Goal: Task Accomplishment & Management: Complete application form

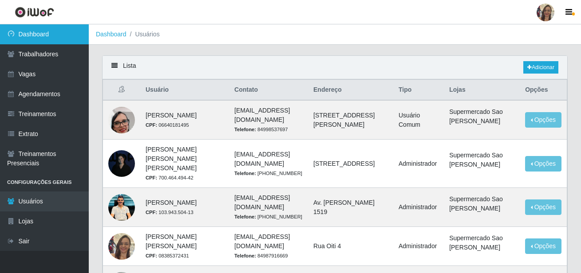
click at [45, 33] on link "Dashboard" at bounding box center [44, 34] width 89 height 20
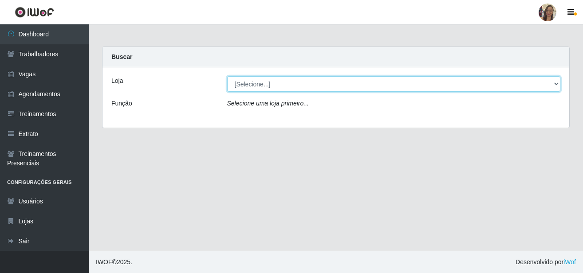
click at [253, 87] on select "[Selecione...] Supermercado Sao Francisco - Amarante" at bounding box center [394, 84] width 334 height 16
select select "383"
click at [227, 76] on select "[Selecione...] Supermercado Sao Francisco - Amarante" at bounding box center [394, 84] width 334 height 16
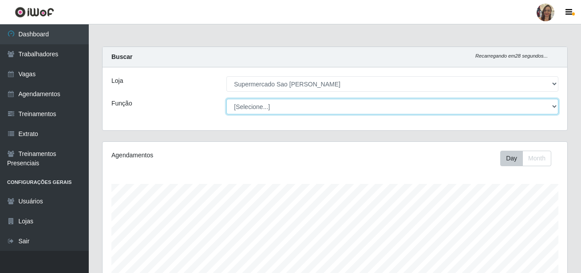
click at [245, 107] on select "[Selecione...] ASG ASG + ASG ++ Balconista de Açougue Balconista de Açougue + B…" at bounding box center [392, 107] width 332 height 16
select select "24"
click at [226, 99] on select "[Selecione...] ASG ASG + ASG ++ Balconista de Açougue Balconista de Açougue + B…" at bounding box center [392, 107] width 332 height 16
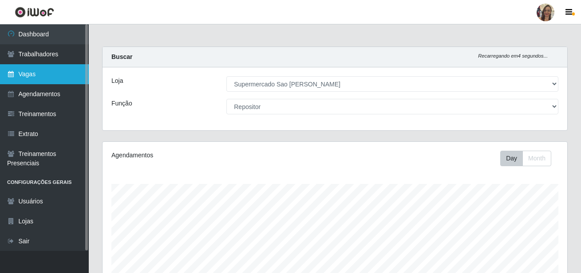
click at [55, 75] on link "Vagas" at bounding box center [44, 74] width 89 height 20
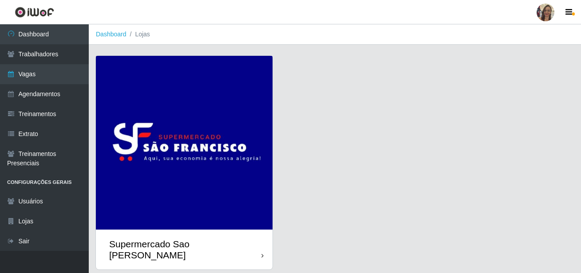
click at [162, 117] on img at bounding box center [184, 143] width 177 height 174
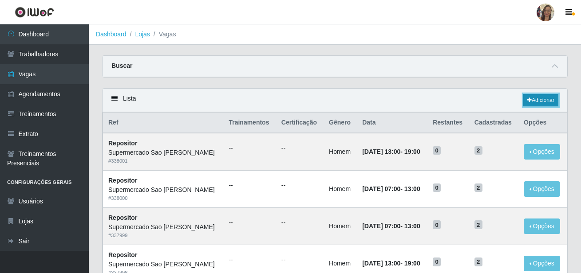
click at [546, 102] on link "Adicionar" at bounding box center [540, 100] width 35 height 12
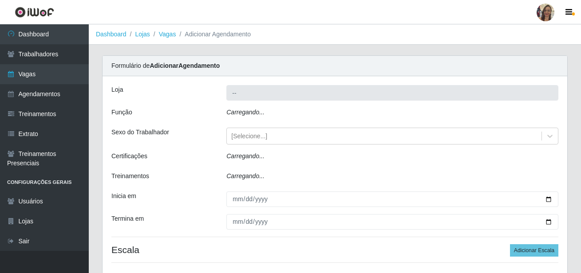
type input "Supermercado Sao [PERSON_NAME]"
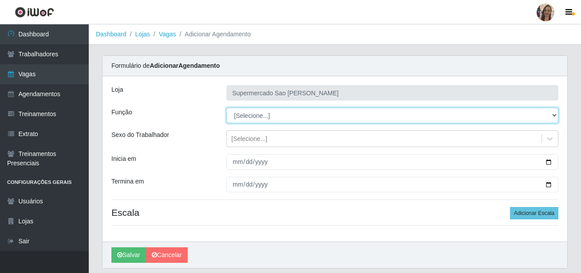
click at [259, 116] on select "[Selecione...] ASG ASG + ASG ++ Balconista de Açougue Balconista de Açougue + B…" at bounding box center [392, 116] width 332 height 16
select select "24"
click at [226, 108] on select "[Selecione...] ASG ASG + ASG ++ Balconista de Açougue Balconista de Açougue + B…" at bounding box center [392, 116] width 332 height 16
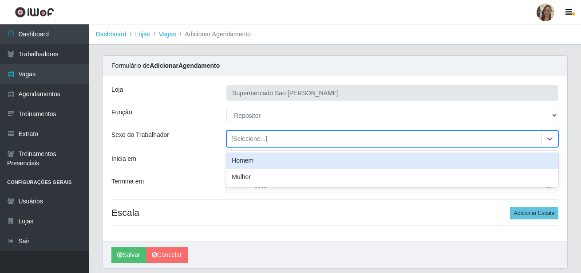
click at [256, 139] on div "[Selecione...]" at bounding box center [249, 138] width 36 height 9
click at [247, 161] on div "Homem" at bounding box center [392, 161] width 332 height 16
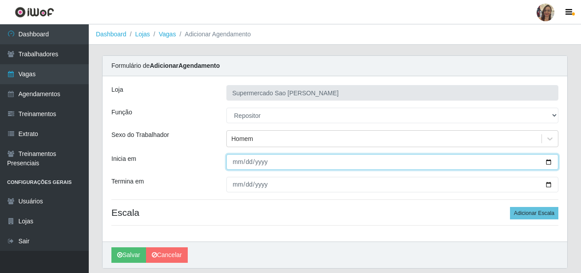
click at [236, 165] on input "Inicia em" at bounding box center [392, 162] width 332 height 16
type input "[DATE]"
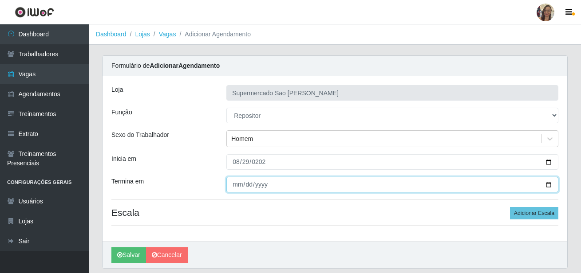
click at [232, 190] on input "Termina em" at bounding box center [392, 185] width 332 height 16
type input "[DATE]"
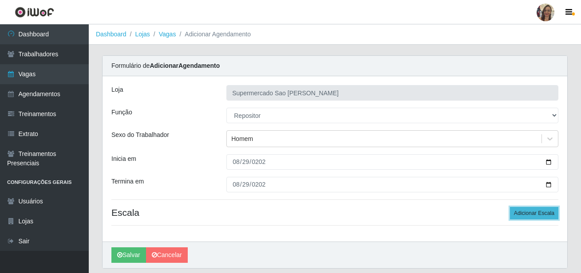
click at [523, 218] on button "Adicionar Escala" at bounding box center [534, 213] width 48 height 12
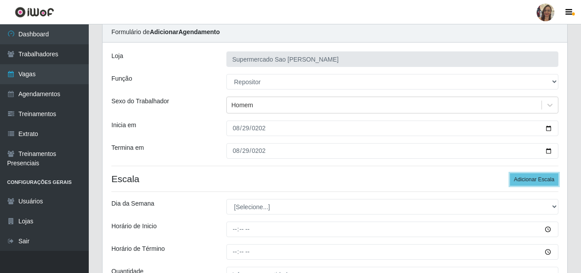
scroll to position [89, 0]
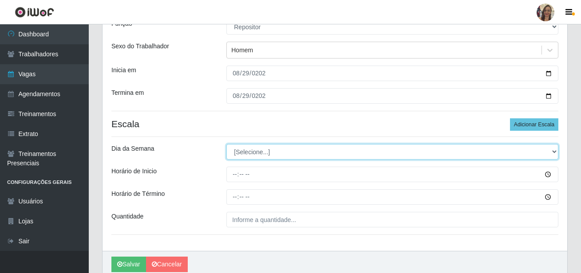
click at [251, 151] on select "[Selecione...] Segunda Terça Quarta Quinta Sexta Sábado Domingo" at bounding box center [392, 152] width 332 height 16
select select "5"
click at [226, 144] on select "[Selecione...] Segunda Terça Quarta Quinta Sexta Sábado Domingo" at bounding box center [392, 152] width 332 height 16
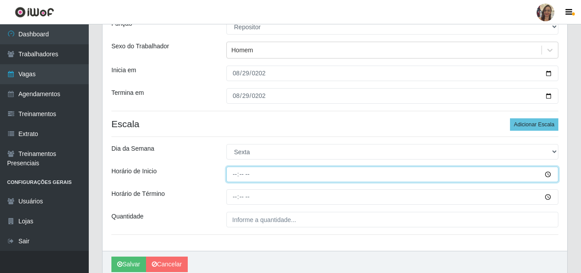
click at [236, 173] on input "Horário de Inicio" at bounding box center [392, 175] width 332 height 16
type input "07:00"
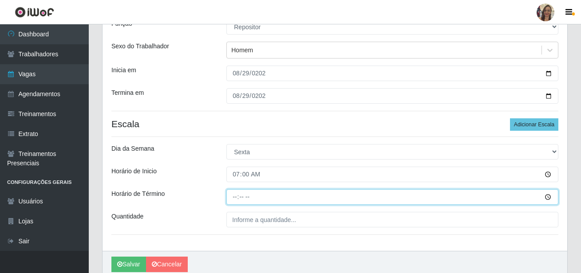
click at [232, 197] on input "Horário de Término" at bounding box center [392, 197] width 332 height 16
type input "13:00"
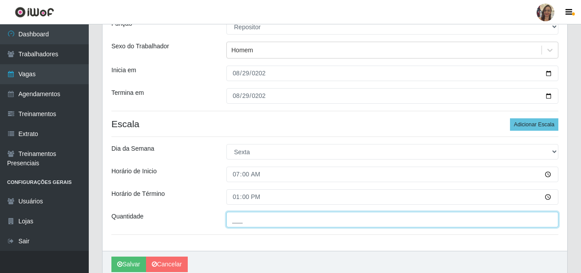
click at [257, 226] on input "___" at bounding box center [392, 220] width 332 height 16
type input "1__"
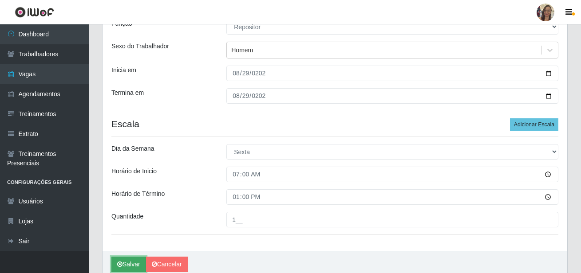
click at [127, 261] on button "Salvar" at bounding box center [128, 265] width 35 height 16
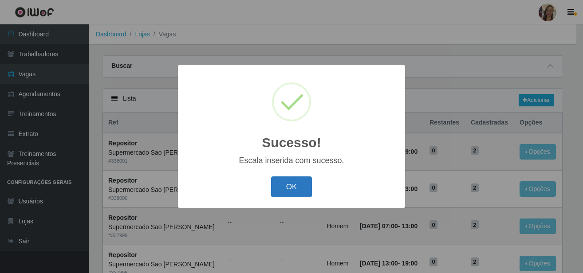
click at [287, 192] on button "OK" at bounding box center [291, 187] width 41 height 21
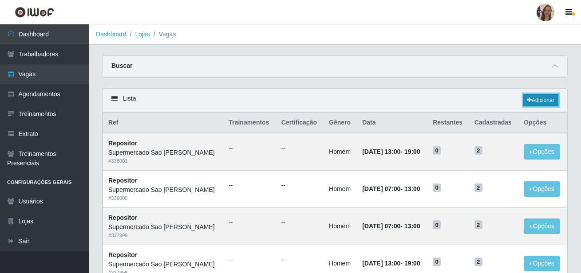
click at [543, 104] on link "Adicionar" at bounding box center [540, 100] width 35 height 12
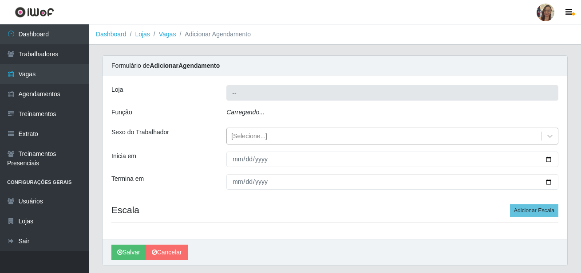
type input "Supermercado Sao [PERSON_NAME]"
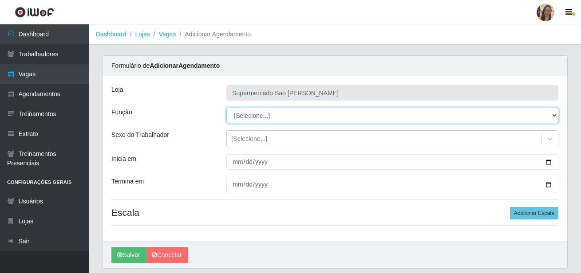
click at [244, 119] on select "[Selecione...] ASG ASG + ASG ++ Balconista de Açougue Balconista de Açougue + B…" at bounding box center [392, 116] width 332 height 16
select select "24"
click at [226, 108] on select "[Selecione...] ASG ASG + ASG ++ Balconista de Açougue Balconista de Açougue + B…" at bounding box center [392, 116] width 332 height 16
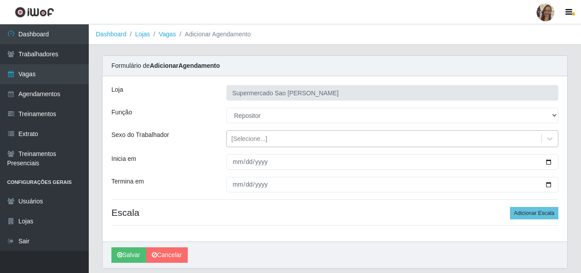
click at [241, 141] on div "[Selecione...]" at bounding box center [249, 138] width 36 height 9
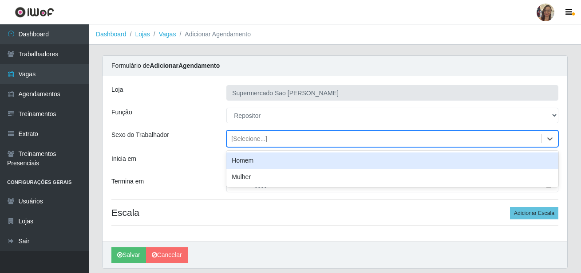
click at [246, 163] on div "Homem" at bounding box center [392, 161] width 332 height 16
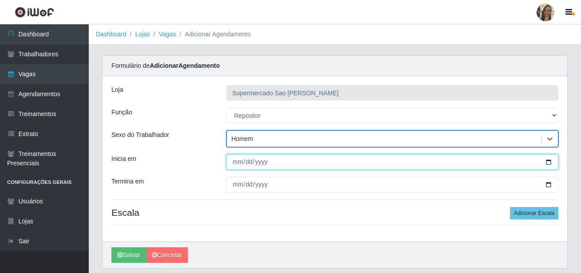
click at [241, 162] on input "Inicia em" at bounding box center [392, 162] width 332 height 16
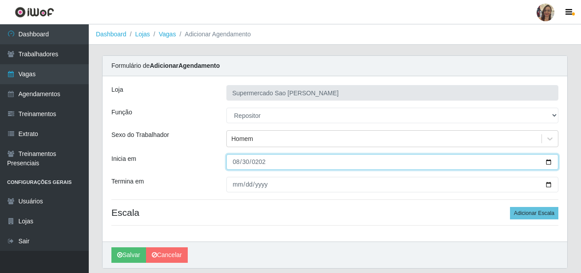
type input "[DATE]"
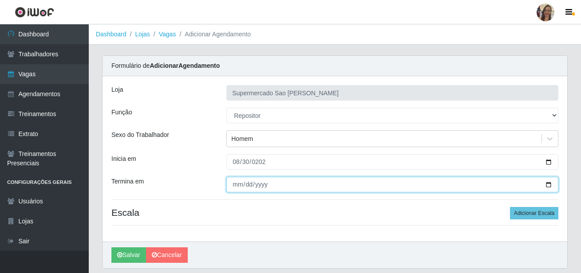
click at [233, 185] on input "Termina em" at bounding box center [392, 185] width 332 height 16
type input "[DATE]"
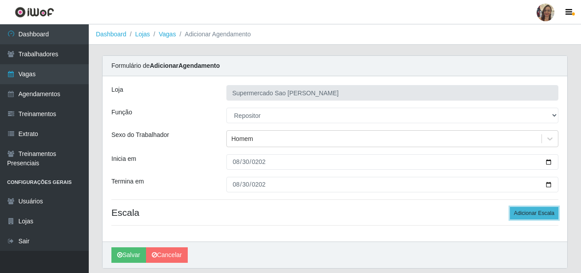
click at [521, 212] on button "Adicionar Escala" at bounding box center [534, 213] width 48 height 12
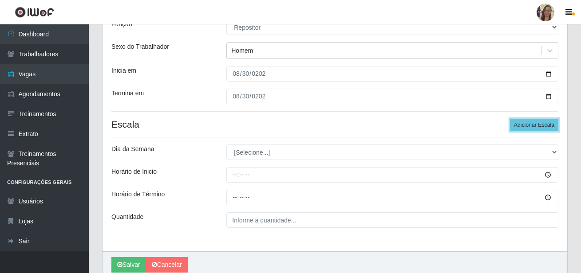
scroll to position [89, 0]
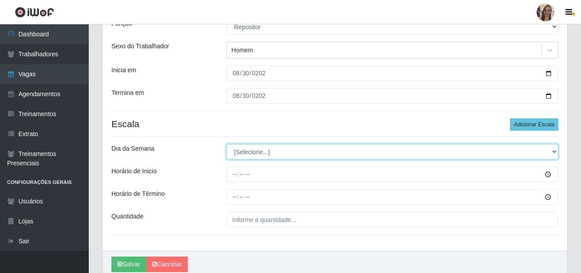
click at [250, 156] on select "[Selecione...] Segunda Terça Quarta Quinta Sexta Sábado Domingo" at bounding box center [392, 152] width 332 height 16
select select "6"
click at [226, 144] on select "[Selecione...] Segunda Terça Quarta Quinta Sexta Sábado Domingo" at bounding box center [392, 152] width 332 height 16
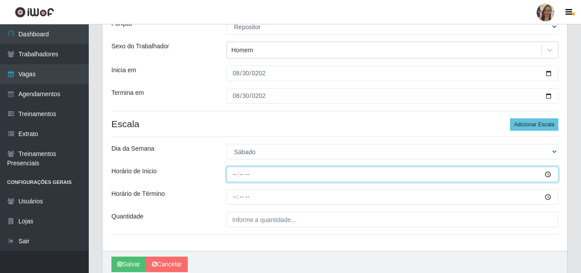
click at [236, 173] on input "Horário de Inicio" at bounding box center [392, 175] width 332 height 16
type input "07:00"
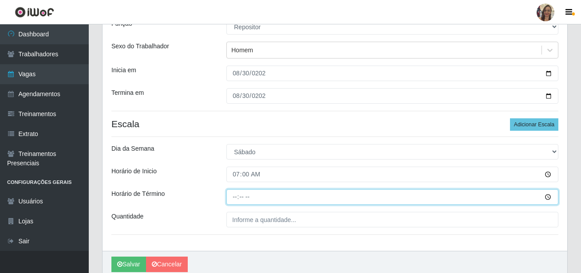
click at [234, 196] on input "Horário de Término" at bounding box center [392, 197] width 332 height 16
type input "13:00"
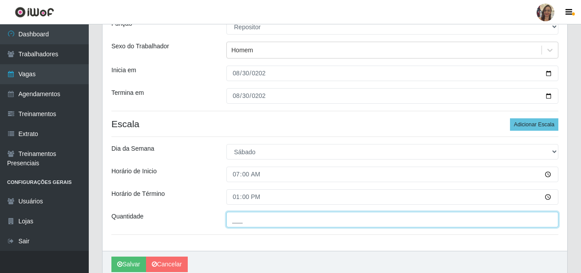
click at [244, 220] on input "___" at bounding box center [392, 220] width 332 height 16
type input "1__"
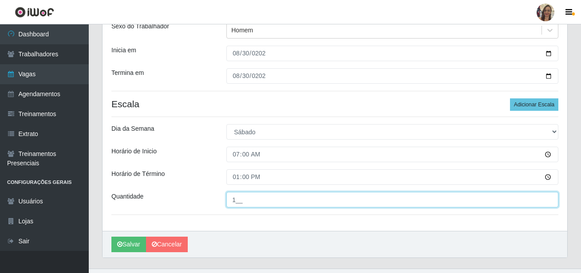
scroll to position [126, 0]
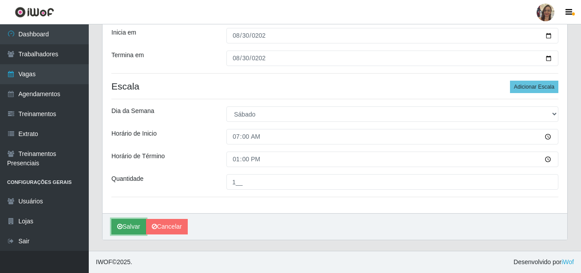
click at [134, 229] on button "Salvar" at bounding box center [128, 227] width 35 height 16
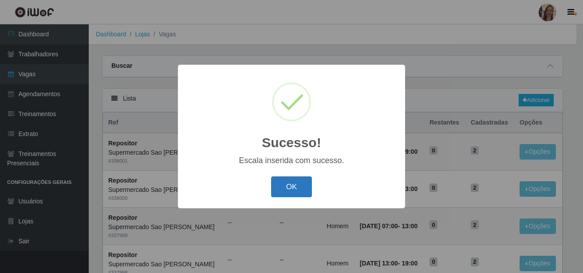
click at [285, 188] on button "OK" at bounding box center [291, 187] width 41 height 21
